Goal: Navigation & Orientation: Find specific page/section

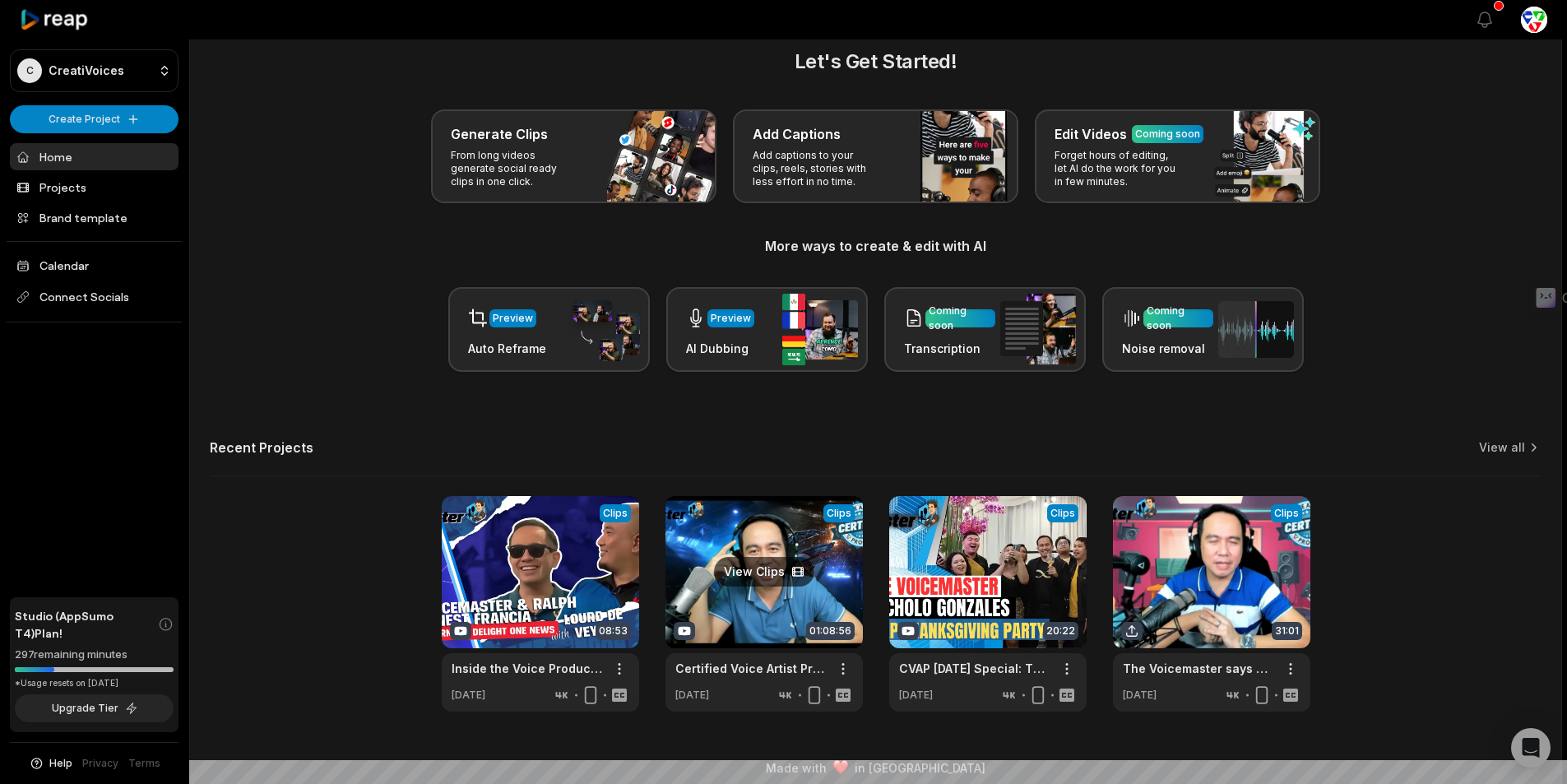
scroll to position [37, 0]
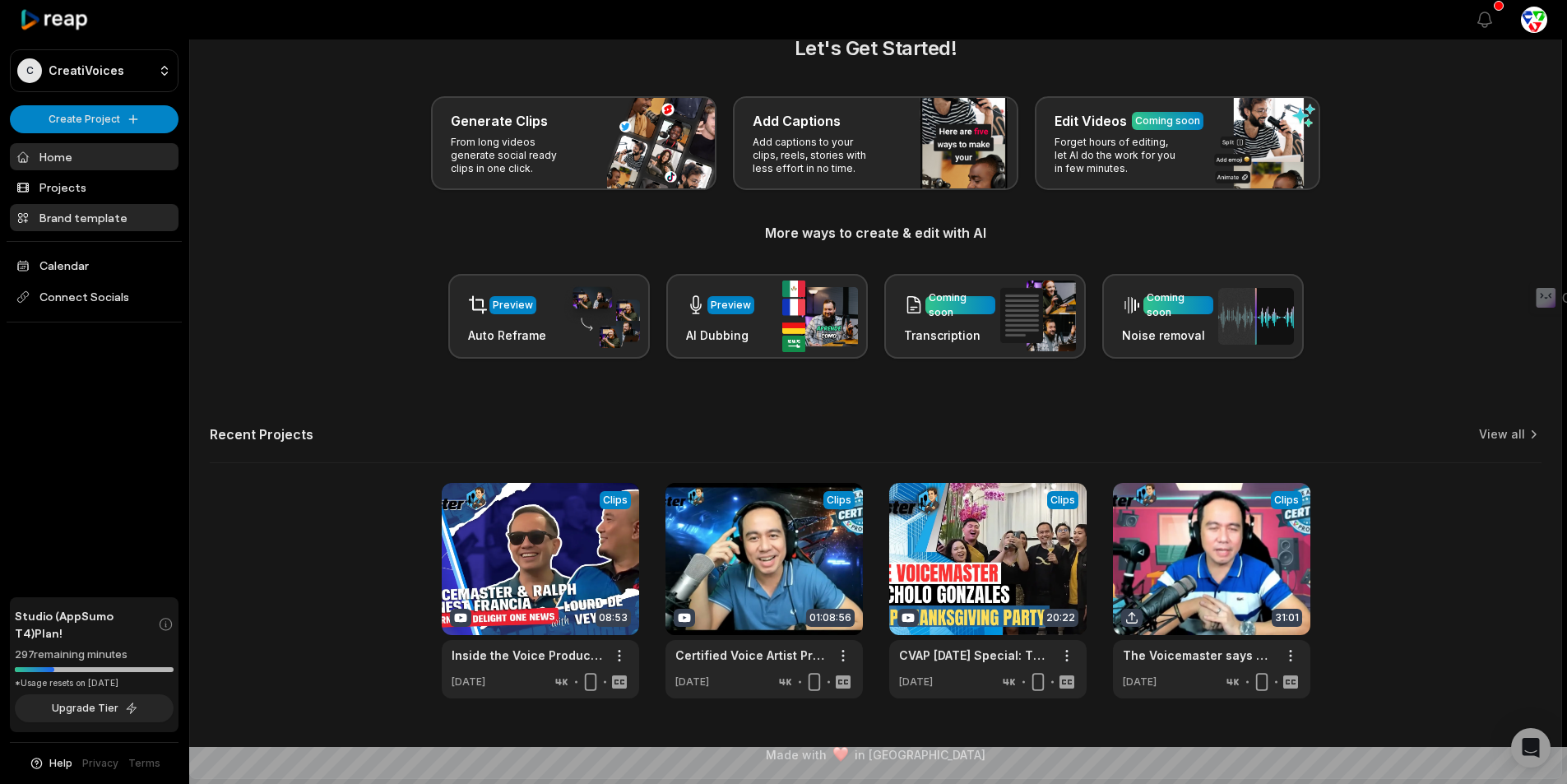
click at [113, 211] on link "Brand template" at bounding box center [94, 217] width 169 height 27
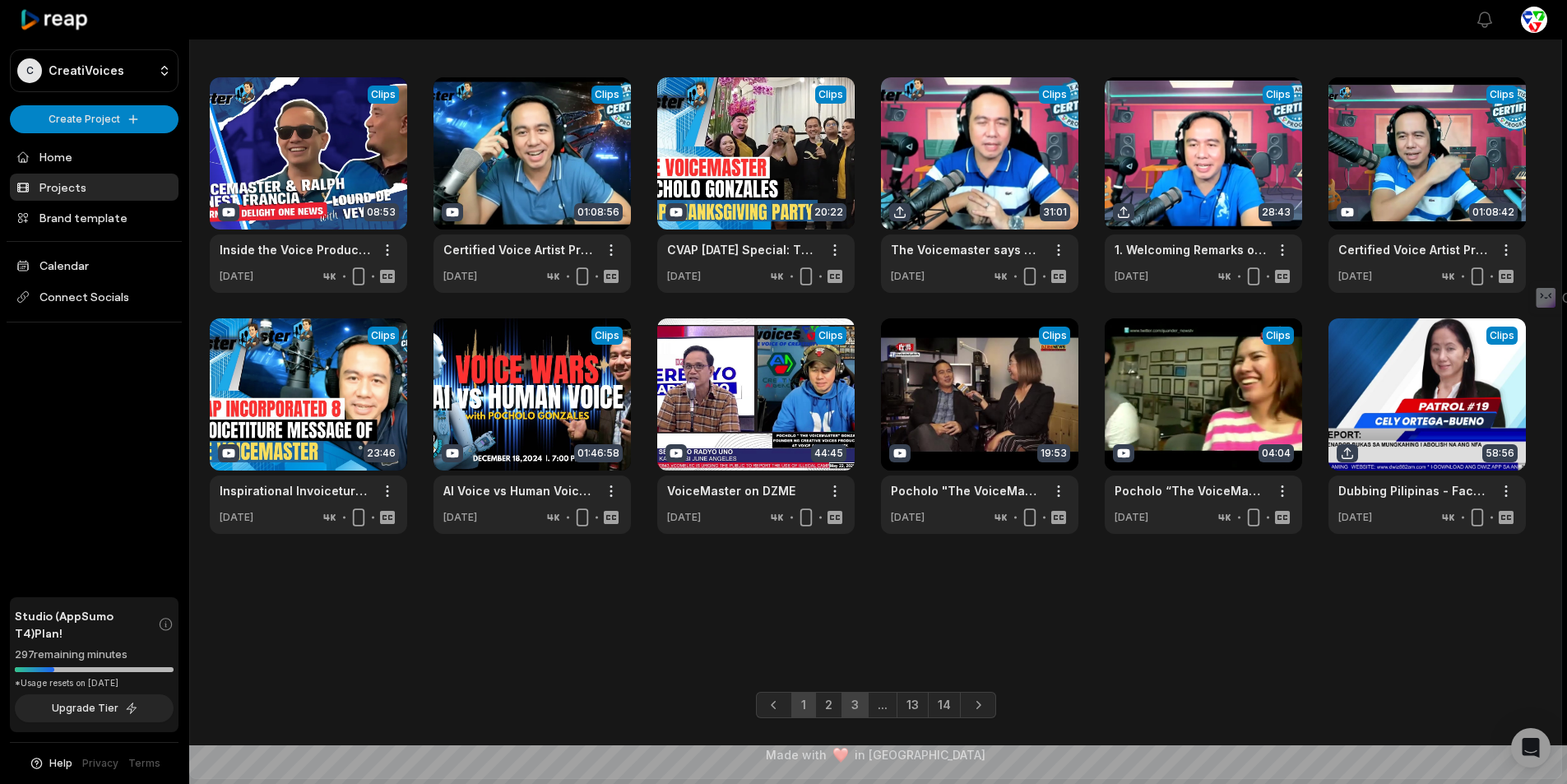
click at [858, 703] on link "3" at bounding box center [855, 705] width 27 height 27
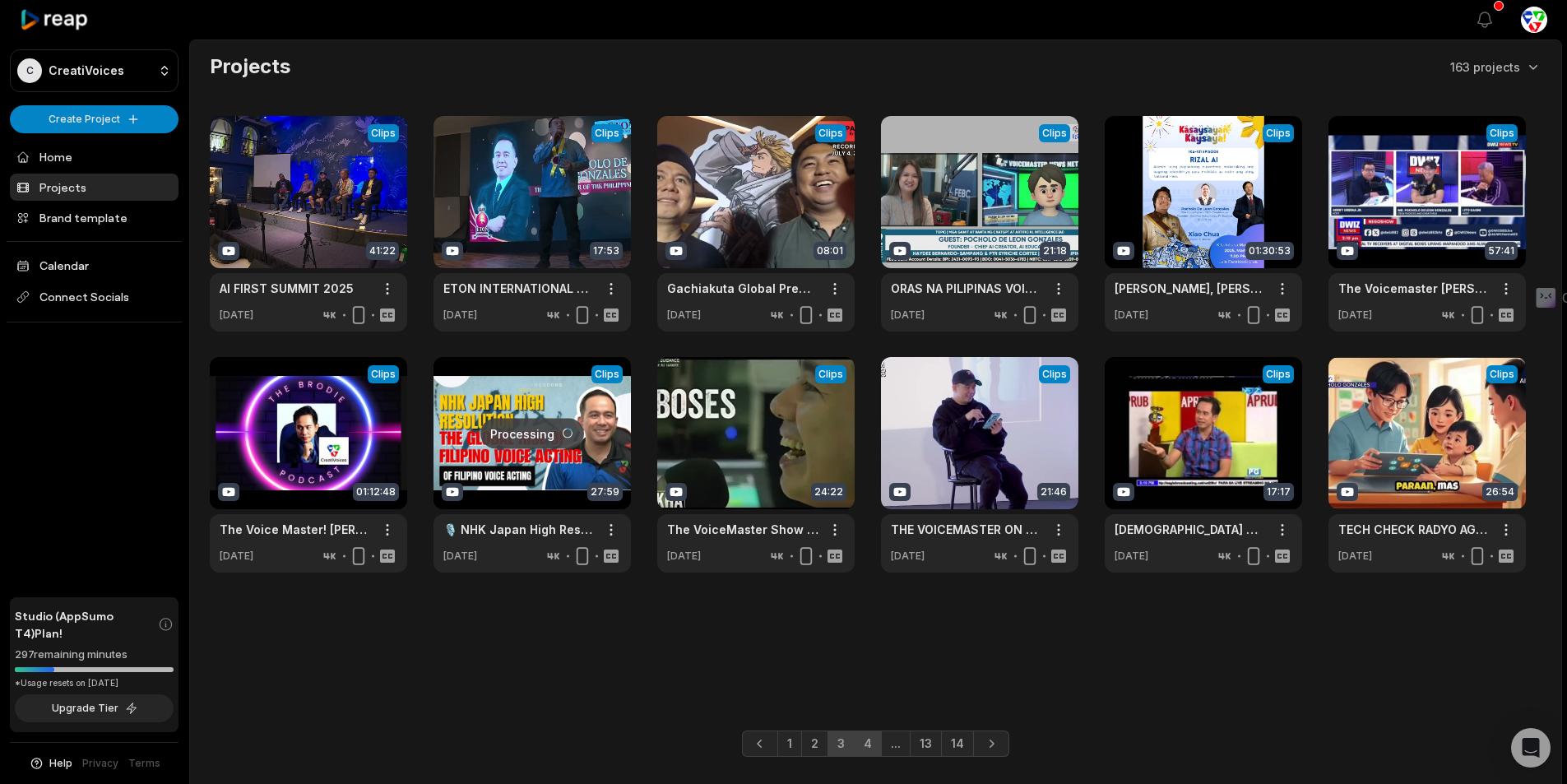
click at [868, 745] on link "4" at bounding box center [868, 743] width 28 height 27
